Goal: Feedback & Contribution: Leave review/rating

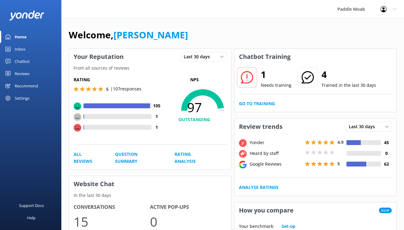
click at [253, 84] on icon at bounding box center [247, 77] width 12 height 12
click at [271, 107] on link "Go to Training" at bounding box center [257, 103] width 36 height 7
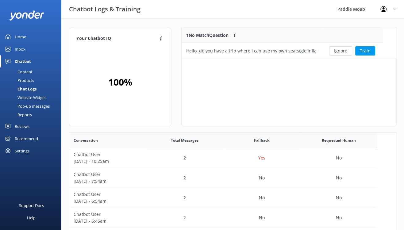
scroll to position [215, 309]
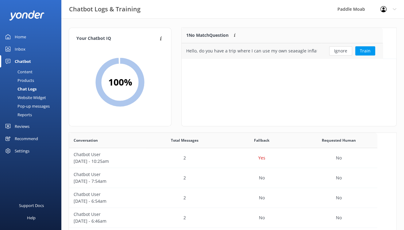
click at [271, 54] on div "Hello, do you have a trip where I can use my own seaeagle inflatable kayak?" at bounding box center [251, 51] width 131 height 7
click at [295, 54] on div "Hello, do you have a trip where I can use my own seaeagle inflatable kayak?" at bounding box center [252, 50] width 140 height 15
click at [373, 56] on button "Train" at bounding box center [366, 50] width 20 height 9
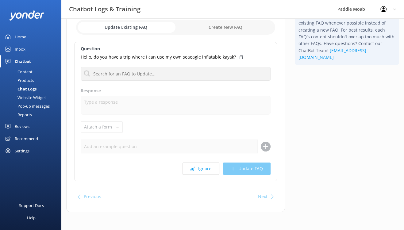
scroll to position [36, 0]
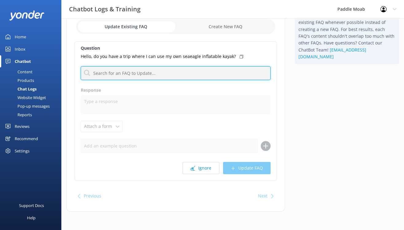
click at [188, 80] on input "text" at bounding box center [176, 73] width 190 height 14
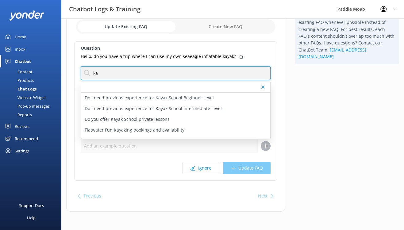
type input "k"
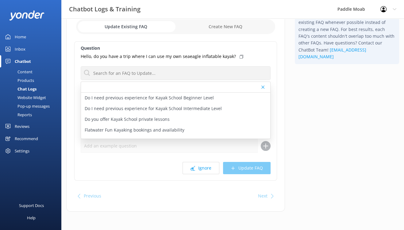
click at [244, 34] on input "checkbox" at bounding box center [175, 26] width 199 height 15
checkbox input "true"
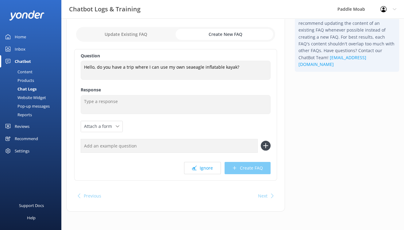
click at [171, 153] on input "text" at bounding box center [169, 146] width 177 height 14
type input "Can I use my own equipment?"
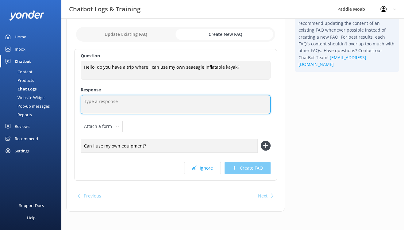
click at [132, 114] on textarea at bounding box center [176, 104] width 190 height 19
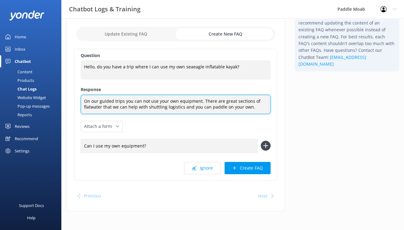
scroll to position [63, 0]
type textarea "On our guided trips you can not use your own equipment. There are great section…"
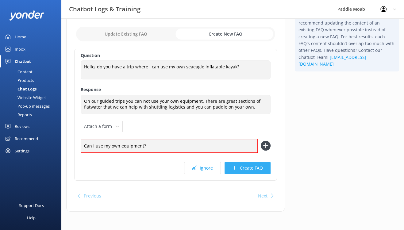
click at [234, 174] on button "Create FAQ" at bounding box center [248, 168] width 46 height 12
click at [264, 151] on icon at bounding box center [266, 146] width 10 height 10
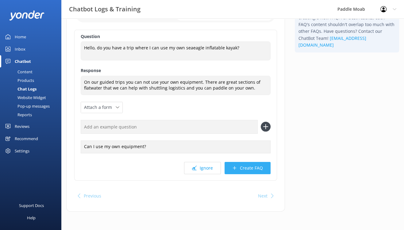
click at [246, 174] on button "Create FAQ" at bounding box center [248, 168] width 46 height 12
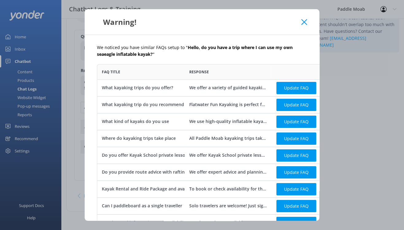
scroll to position [38, 0]
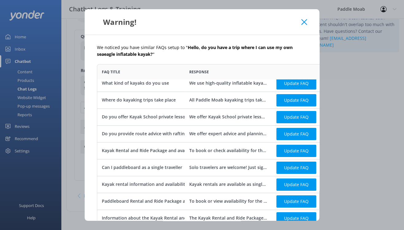
click at [320, 21] on div "Warning!" at bounding box center [202, 21] width 235 height 25
click at [307, 25] on use at bounding box center [305, 22] width 6 height 6
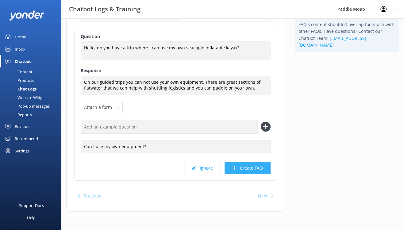
click at [253, 174] on button "Create FAQ" at bounding box center [248, 168] width 46 height 12
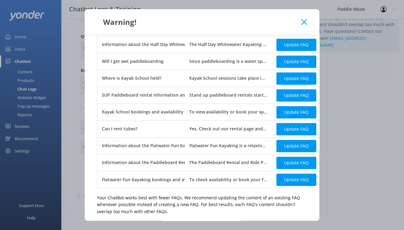
scroll to position [328, 0]
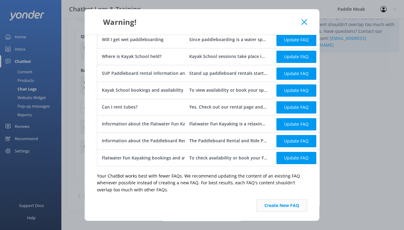
click at [288, 200] on button "Create New FAQ" at bounding box center [282, 206] width 51 height 12
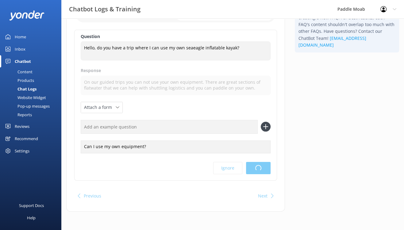
scroll to position [0, 0]
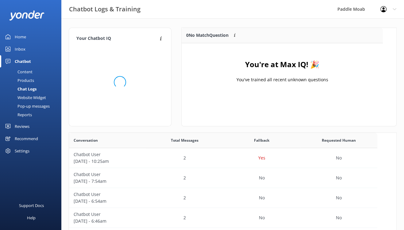
scroll to position [77, 201]
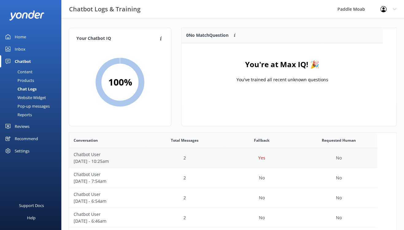
click at [266, 162] on p "Yes" at bounding box center [262, 158] width 7 height 7
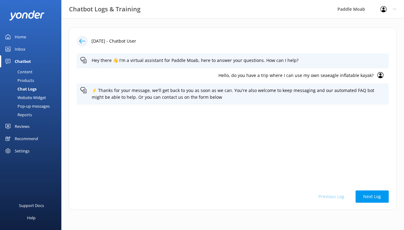
click at [85, 43] on use at bounding box center [82, 41] width 6 height 5
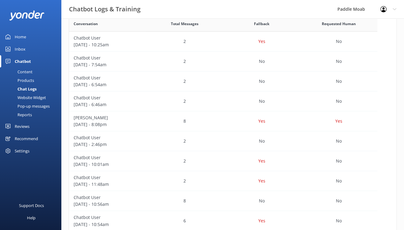
scroll to position [127, 0]
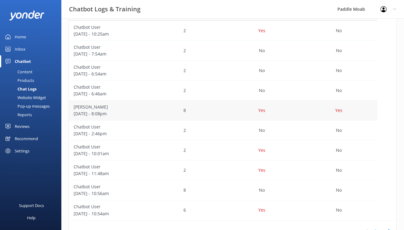
click at [180, 121] on div "8" at bounding box center [184, 111] width 77 height 20
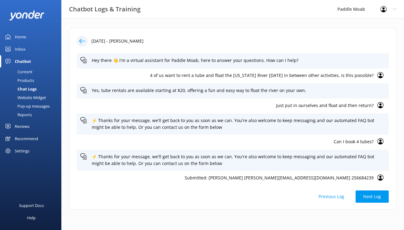
click at [378, 108] on use at bounding box center [381, 105] width 6 height 6
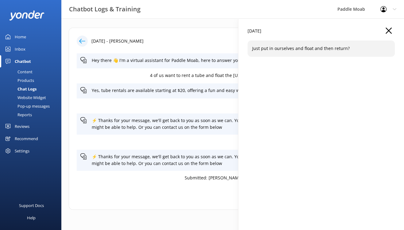
click at [386, 34] on use "button" at bounding box center [389, 31] width 6 height 6
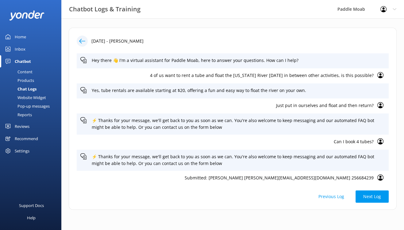
click at [85, 44] on icon at bounding box center [82, 41] width 6 height 6
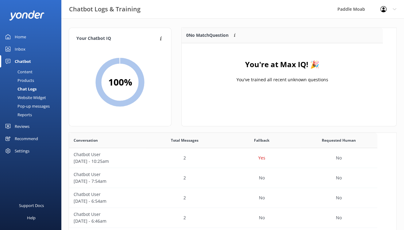
click at [26, 76] on div "Content" at bounding box center [18, 72] width 29 height 9
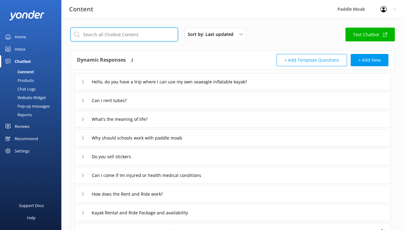
click at [178, 41] on input "text" at bounding box center [124, 35] width 107 height 14
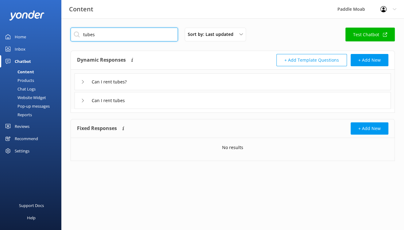
type input "tubes"
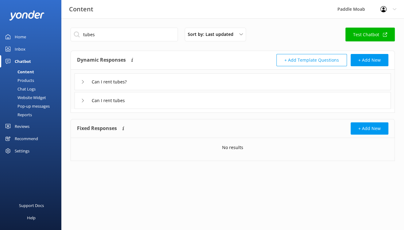
click at [158, 90] on div "Can I rent tubes?" at bounding box center [233, 81] width 317 height 17
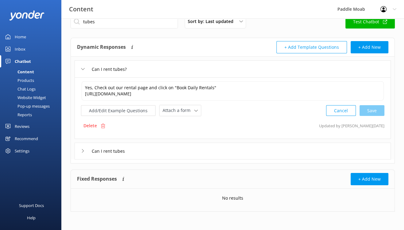
scroll to position [42, 0]
click at [128, 156] on input "Can I rent tubes" at bounding box center [114, 150] width 52 height 9
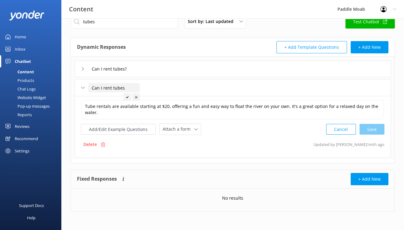
scroll to position [64, 0]
click at [156, 124] on button "Add/Edit Example Questions" at bounding box center [118, 129] width 75 height 11
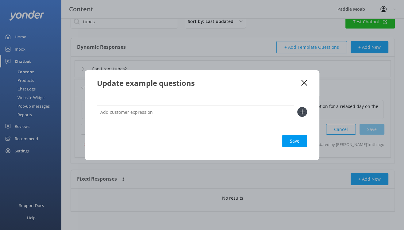
click at [161, 114] on input "text" at bounding box center [195, 112] width 197 height 14
type input "Do I put myself on?"
click at [307, 111] on icon at bounding box center [303, 112] width 10 height 10
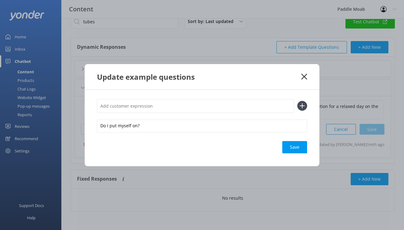
click at [247, 100] on input "text" at bounding box center [195, 106] width 197 height 14
type input "How does a tube rental work?"
click at [307, 154] on div "Save" at bounding box center [295, 147] width 25 height 12
click at [320, 93] on div "How does a tube rental work? Do I put myself on? Save" at bounding box center [202, 128] width 235 height 76
click at [305, 104] on use at bounding box center [302, 105] width 5 height 5
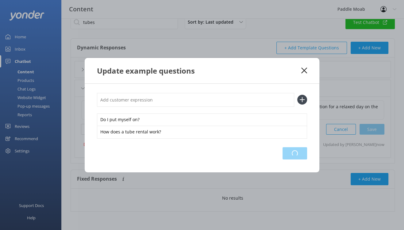
click at [307, 160] on div "Loading.." at bounding box center [295, 153] width 25 height 12
click at [307, 160] on div "Save" at bounding box center [295, 153] width 25 height 12
click at [307, 68] on icon at bounding box center [305, 71] width 6 height 6
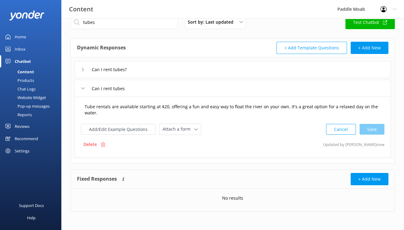
click at [245, 100] on textarea "Tube rentals are available starting at $20, offering a fun and easy way to floa…" at bounding box center [232, 109] width 303 height 19
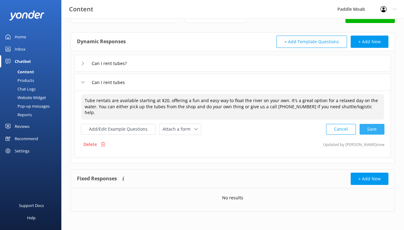
click at [368, 124] on div "Cancel Save" at bounding box center [355, 129] width 58 height 11
type textarea "Tube rentals are available starting at $20, offering a fun and easy way to floa…"
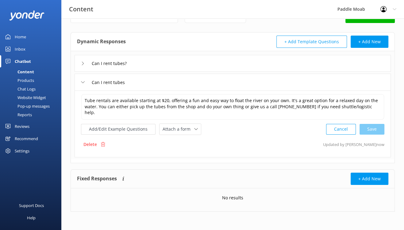
click at [34, 76] on div "Content" at bounding box center [19, 72] width 30 height 9
click at [220, 142] on div "Delete Updated by [PERSON_NAME] now" at bounding box center [233, 145] width 304 height 12
click at [33, 76] on div "Content" at bounding box center [19, 72] width 30 height 9
click at [32, 76] on div "Content" at bounding box center [19, 72] width 30 height 9
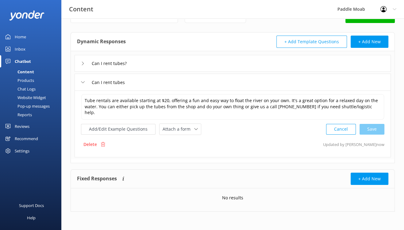
click at [28, 85] on div "Products" at bounding box center [19, 80] width 30 height 9
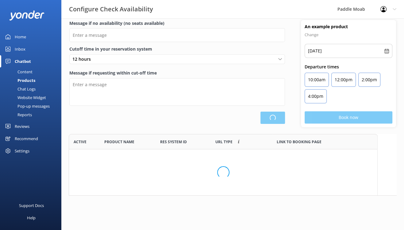
scroll to position [184, 309]
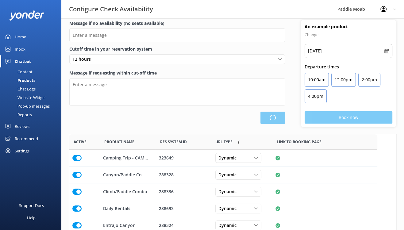
type input "There are no seats available, please check an alternative day"
type textarea "Our online booking system closes {hours} prior to departure. Please contact us …"
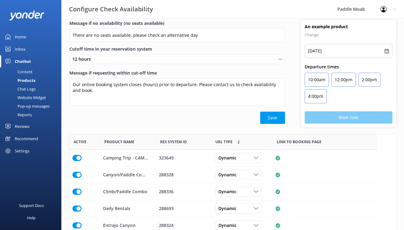
click at [29, 76] on div "Content" at bounding box center [18, 72] width 29 height 9
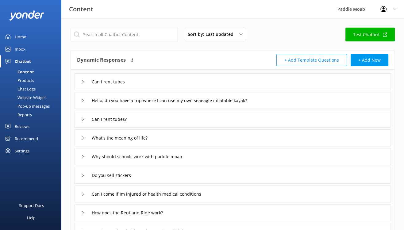
click at [36, 93] on div "Chat Logs" at bounding box center [20, 89] width 32 height 9
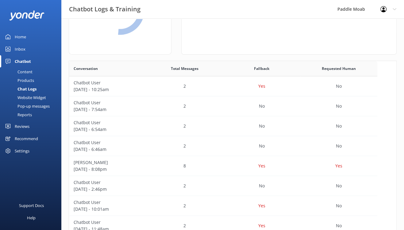
scroll to position [92, 0]
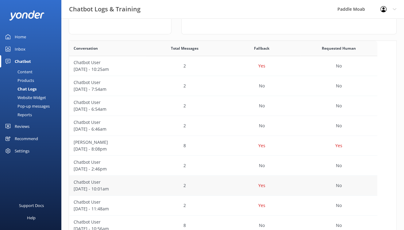
click at [266, 189] on p "Yes" at bounding box center [262, 185] width 7 height 7
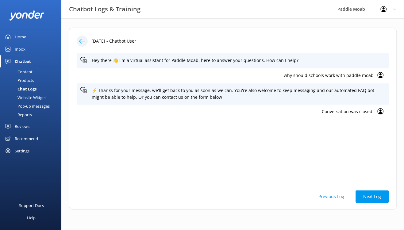
click at [28, 68] on div "Chatbot" at bounding box center [23, 61] width 16 height 12
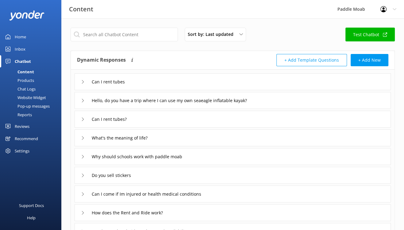
click at [32, 93] on div "Chat Logs" at bounding box center [20, 89] width 32 height 9
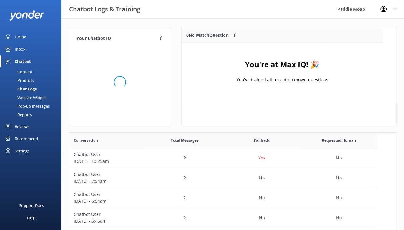
scroll to position [215, 309]
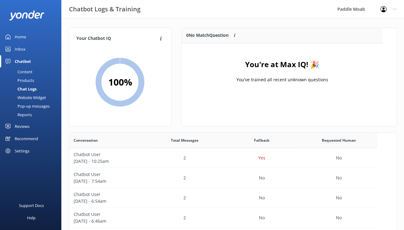
click at [33, 85] on div "Products" at bounding box center [19, 80] width 30 height 9
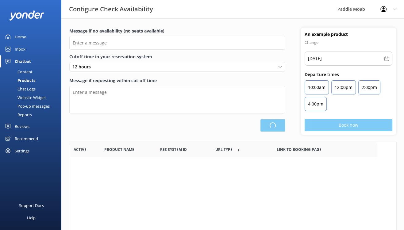
type input "There are no seats available, please check an alternative day"
type textarea "Our online booking system closes {hours} prior to departure. Please contact us …"
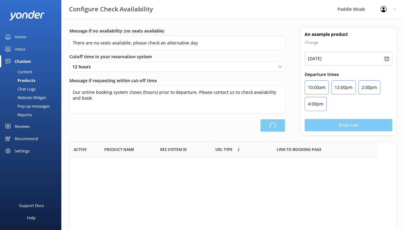
scroll to position [184, 309]
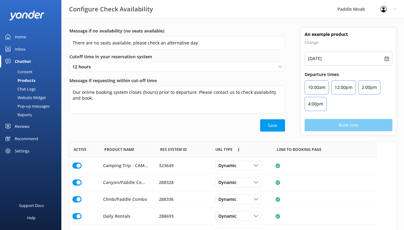
click at [35, 111] on div "Pop-up messages" at bounding box center [27, 106] width 46 height 9
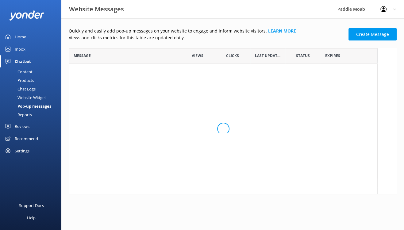
scroll to position [146, 309]
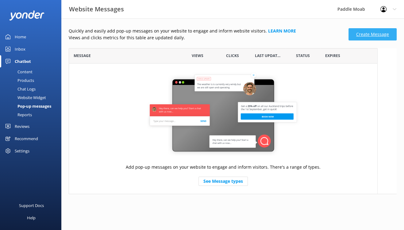
click at [365, 41] on link "Create Message" at bounding box center [373, 34] width 48 height 12
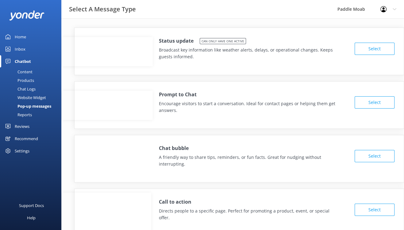
scroll to position [0, 107]
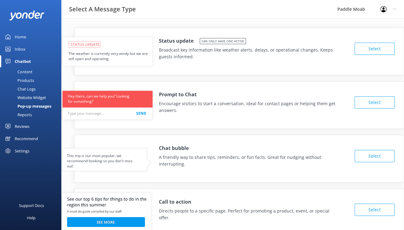
click at [374, 55] on button "Select" at bounding box center [375, 49] width 40 height 12
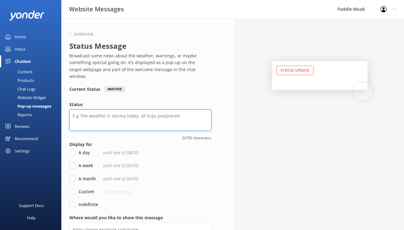
click at [125, 131] on textarea "Status" at bounding box center [140, 120] width 142 height 21
type textarea "S"
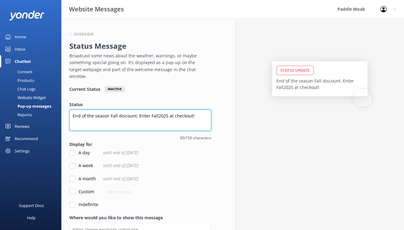
type textarea "End of the season Fall discount. Enter Fall2025 at checkout!"
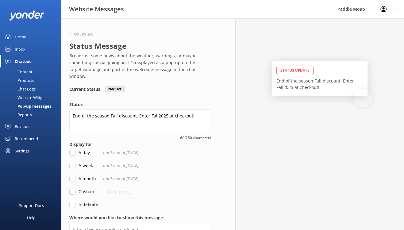
click at [277, 91] on p "End of the season Fall discount. Enter Fall2025 at checkout!" at bounding box center [320, 84] width 87 height 13
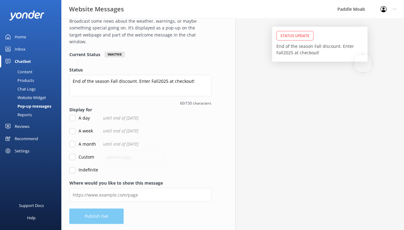
scroll to position [85, 0]
click at [76, 135] on input "A week" at bounding box center [72, 131] width 6 height 6
checkbox input "true"
click at [76, 147] on input "A month" at bounding box center [72, 144] width 6 height 6
checkbox input "true"
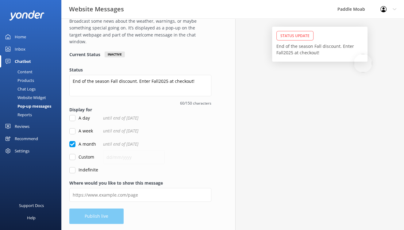
checkbox input "false"
click at [76, 154] on input "Custom" at bounding box center [72, 157] width 6 height 6
checkbox input "true"
click at [150, 150] on input "text" at bounding box center [134, 157] width 62 height 14
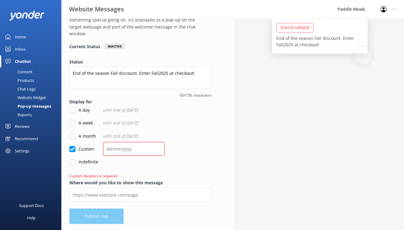
click at [165, 98] on div "Overview Status Message Broadcast some news about the weather, warnings, or may…" at bounding box center [140, 103] width 158 height 255
click at [76, 133] on input "A month" at bounding box center [72, 136] width 6 height 6
checkbox input "true"
checkbox input "false"
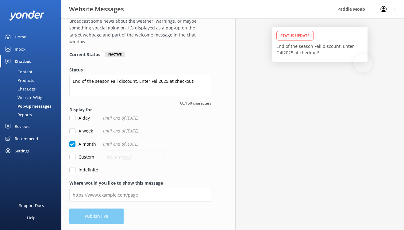
click at [76, 128] on input "A week" at bounding box center [72, 131] width 6 height 6
checkbox input "true"
checkbox input "false"
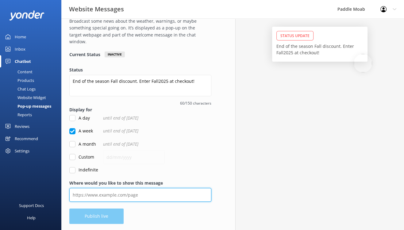
click at [121, 188] on input "Where would you like to show this message" at bounding box center [140, 195] width 142 height 14
type input "[URL][DOMAIN_NAME]"
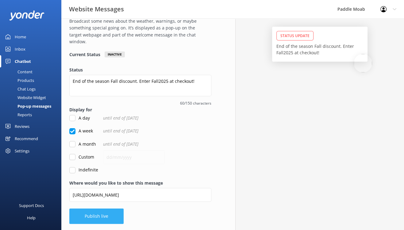
click at [123, 216] on button "Publish live" at bounding box center [96, 216] width 54 height 15
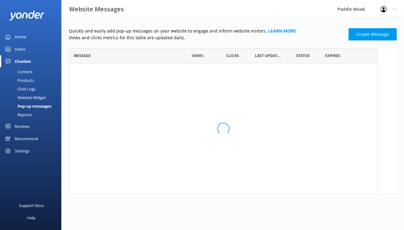
scroll to position [41, 309]
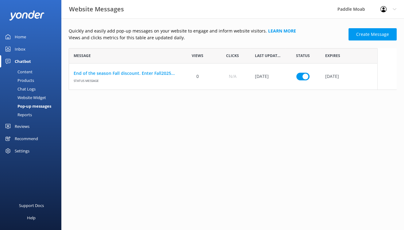
click at [25, 43] on div "Home" at bounding box center [20, 37] width 11 height 12
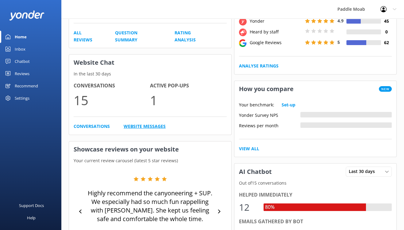
scroll to position [121, 0]
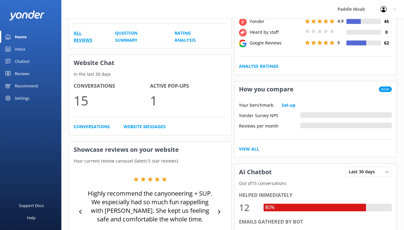
click at [96, 44] on link "All Reviews" at bounding box center [88, 37] width 28 height 14
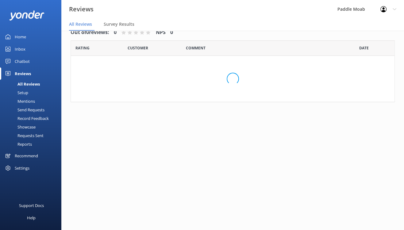
scroll to position [15, 0]
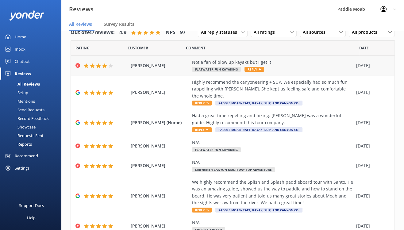
click at [264, 72] on span "Reply" at bounding box center [255, 69] width 20 height 5
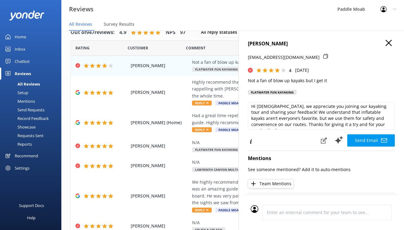
scroll to position [3, 0]
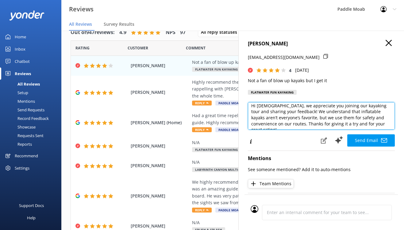
drag, startPoint x: 341, startPoint y: 155, endPoint x: 273, endPoint y: 158, distance: 68.5
click at [273, 130] on textarea "Hi [DEMOGRAPHIC_DATA], we appreciate you joining our kayaking tour and sharing …" at bounding box center [321, 116] width 147 height 28
drag, startPoint x: 308, startPoint y: 150, endPoint x: 288, endPoint y: 150, distance: 19.7
click at [288, 130] on textarea "Hi [DEMOGRAPHIC_DATA], we appreciate you joining our kayaking tour and sharing …" at bounding box center [321, 116] width 147 height 28
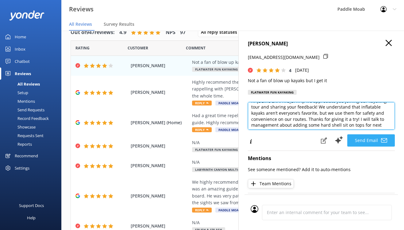
type textarea "Hi [DEMOGRAPHIC_DATA], we appreciate you joining our kayaking tour and sharing …"
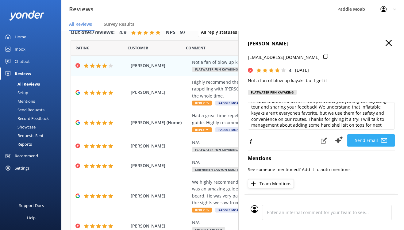
click at [348, 147] on button "Send Email" at bounding box center [372, 141] width 48 height 12
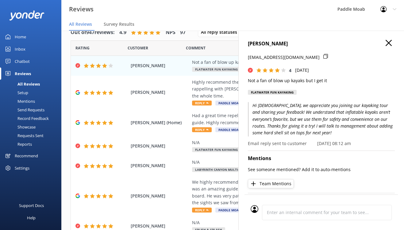
click at [386, 46] on icon "button" at bounding box center [389, 43] width 6 height 6
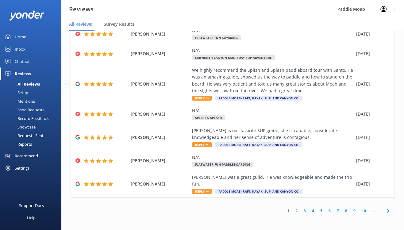
scroll to position [295, 0]
click at [301, 208] on link "3" at bounding box center [305, 211] width 8 height 6
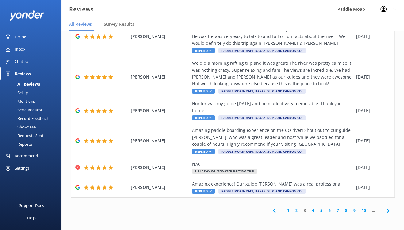
scroll to position [372, 0]
click at [293, 208] on link "2" at bounding box center [297, 211] width 8 height 6
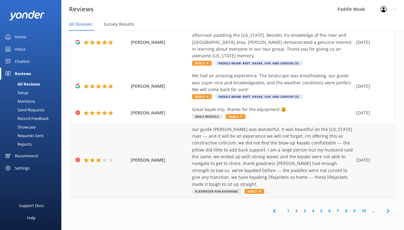
scroll to position [467, 0]
click at [264, 189] on span "Reply" at bounding box center [255, 191] width 20 height 5
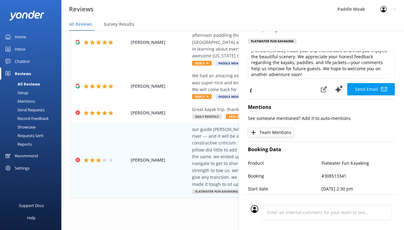
scroll to position [26, 0]
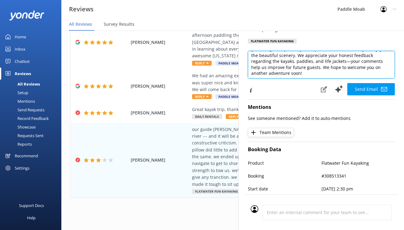
drag, startPoint x: 337, startPoint y: 111, endPoint x: 323, endPoint y: 112, distance: 13.3
click at [323, 79] on textarea "Hi [PERSON_NAME], Thank you so much for joining our [US_STATE] River tour and f…" at bounding box center [321, 65] width 147 height 28
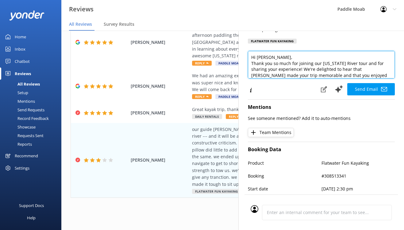
drag, startPoint x: 341, startPoint y: 106, endPoint x: 329, endPoint y: 107, distance: 11.7
click at [329, 79] on textarea "Hi [PERSON_NAME], Thank you so much for joining our [US_STATE] River tour and f…" at bounding box center [321, 65] width 147 height 28
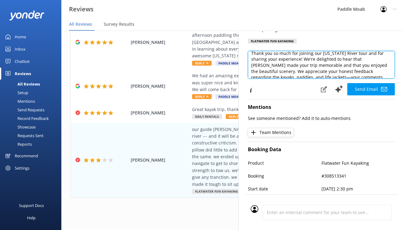
scroll to position [12, 0]
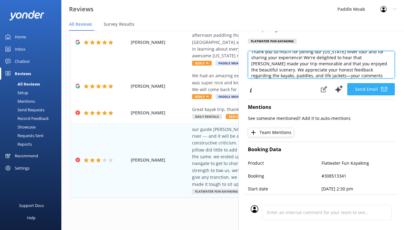
type textarea "Hi [PERSON_NAME], Thank you so much for joining our [US_STATE] River tour and f…"
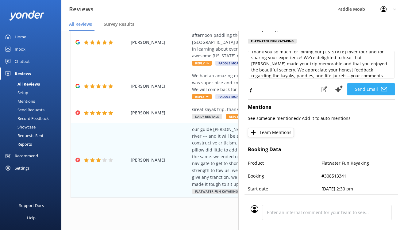
click at [348, 96] on button "Send Email" at bounding box center [372, 89] width 48 height 12
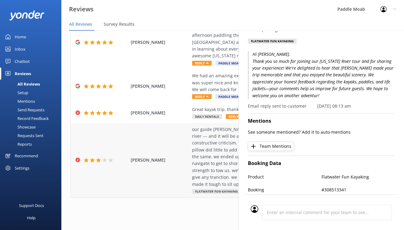
click at [180, 123] on div "[PERSON_NAME] our guide [PERSON_NAME] was wonderful. it was beautiful on the [U…" at bounding box center [233, 160] width 324 height 75
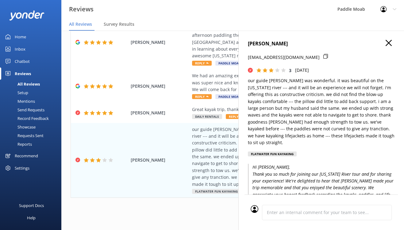
click at [386, 46] on use "button" at bounding box center [389, 43] width 6 height 6
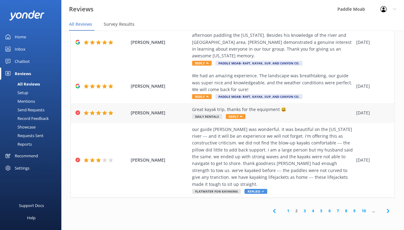
scroll to position [378, 0]
click at [209, 97] on use at bounding box center [207, 97] width 2 height 2
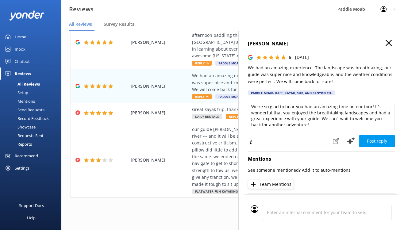
scroll to position [3, 0]
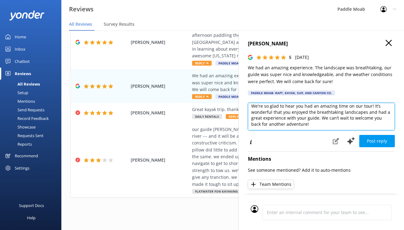
drag, startPoint x: 366, startPoint y: 142, endPoint x: 364, endPoint y: 136, distance: 6.3
click at [364, 131] on textarea "We're so glad to hear you had an amazing time on our tour! It’s wonderful that …" at bounding box center [321, 117] width 147 height 28
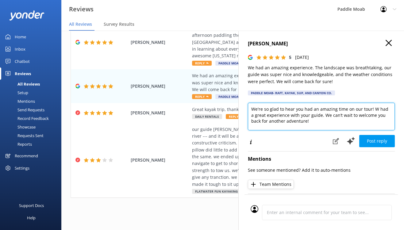
scroll to position [0, 0]
type textarea "We're so glad to hear you had an amazing time on our tour! We love hearing that…"
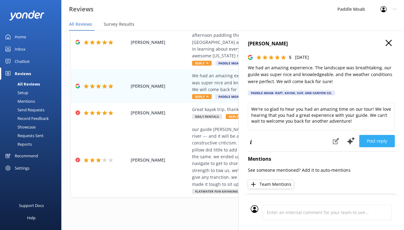
click at [361, 147] on button "Post reply" at bounding box center [378, 141] width 36 height 12
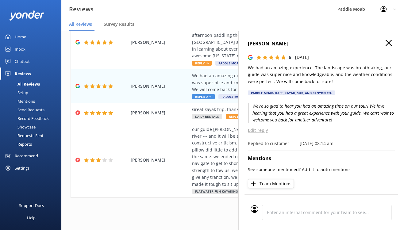
click at [386, 46] on icon "button" at bounding box center [389, 43] width 6 height 6
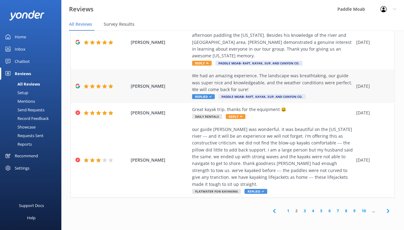
scroll to position [316, 0]
click at [224, 66] on div "We had a wonderful kayaking experience with [PERSON_NAME] being our guide. He w…" at bounding box center [272, 42] width 161 height 48
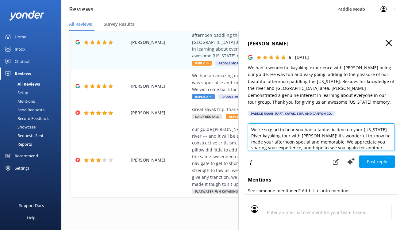
drag, startPoint x: 267, startPoint y: 164, endPoint x: 349, endPoint y: 161, distance: 81.7
click at [349, 151] on textarea "We're so glad to hear you had a fantastic time on your [US_STATE] River kayakin…" at bounding box center [321, 137] width 147 height 28
click at [387, 151] on textarea "We're so glad to hear about your trip down the mighty [US_STATE] River kayaking…" at bounding box center [321, 137] width 147 height 28
click at [248, 151] on textarea "We're so glad to hear about your trip down the mighty [US_STATE] River. kayakin…" at bounding box center [321, 137] width 147 height 28
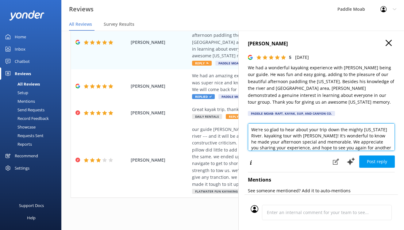
drag, startPoint x: 261, startPoint y: 170, endPoint x: 214, endPoint y: 173, distance: 46.7
click at [248, 151] on textarea "We're so glad to hear about your trip down the mighty [US_STATE] River. kayakin…" at bounding box center [321, 137] width 147 height 28
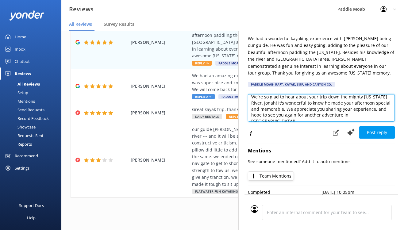
scroll to position [53, 0]
type textarea "We're so glad to hear about your trip down the mighty [US_STATE] River. Jonah! …"
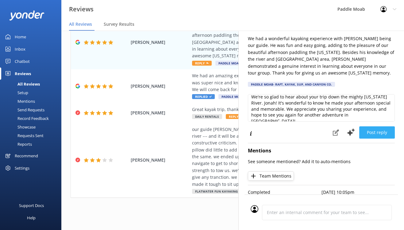
click at [361, 139] on button "Post reply" at bounding box center [378, 133] width 36 height 12
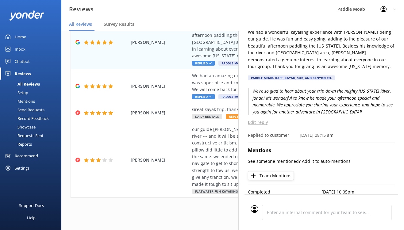
scroll to position [0, 0]
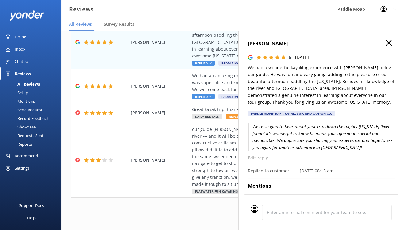
click at [388, 46] on use "button" at bounding box center [389, 43] width 6 height 6
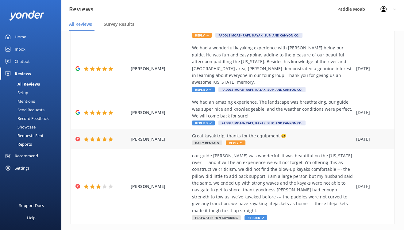
scroll to position [181, 0]
click at [212, 38] on span "Reply" at bounding box center [202, 35] width 20 height 5
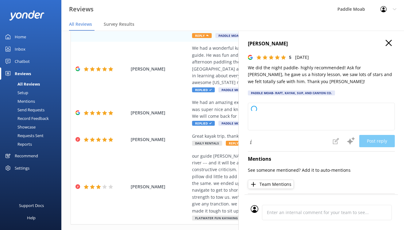
type textarea "We're so glad you enjoyed the Night Paddle tour! It’s wonderful to hear that [P…"
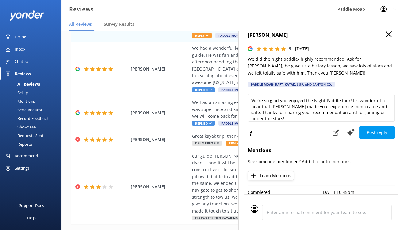
scroll to position [12, 0]
click at [364, 139] on button "Post reply" at bounding box center [378, 133] width 36 height 12
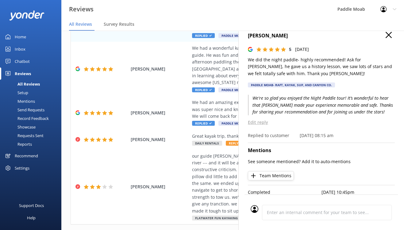
click at [386, 39] on button "button" at bounding box center [389, 35] width 6 height 7
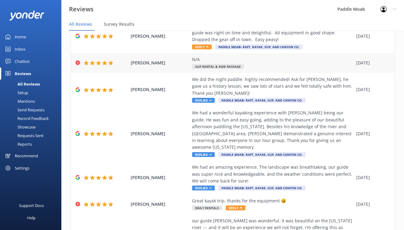
scroll to position [116, 0]
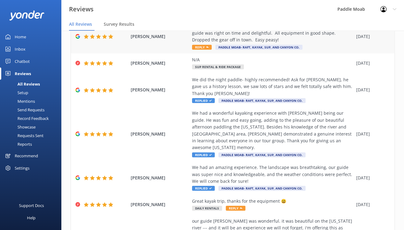
click at [212, 50] on span "Reply" at bounding box center [202, 47] width 20 height 5
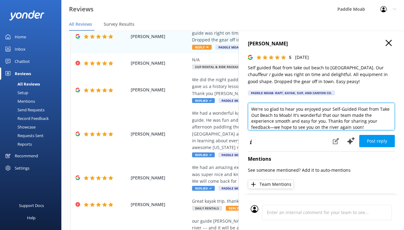
drag, startPoint x: 299, startPoint y: 137, endPoint x: 261, endPoint y: 142, distance: 38.7
click at [261, 131] on textarea "We're so glad to hear you enjoyed your Self-Guided Float from Take Out Beach to…" at bounding box center [321, 117] width 147 height 28
click at [372, 131] on textarea "We're so glad to hear you enjoyed the "Rent and Ride" package! It's wonderful t…" at bounding box center [321, 117] width 147 height 28
type textarea "We're so glad to hear you enjoyed the "Rent and Ride" package! It was It's wond…"
